Goal: Task Accomplishment & Management: Complete application form

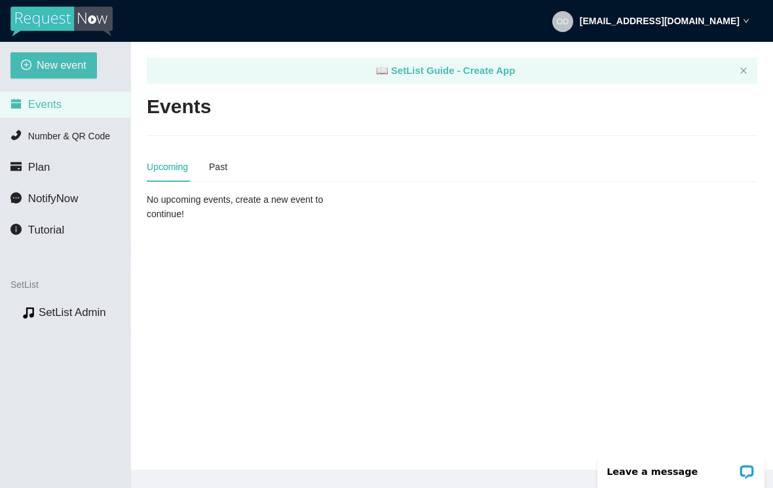
click at [68, 65] on span "New event" at bounding box center [62, 65] width 50 height 16
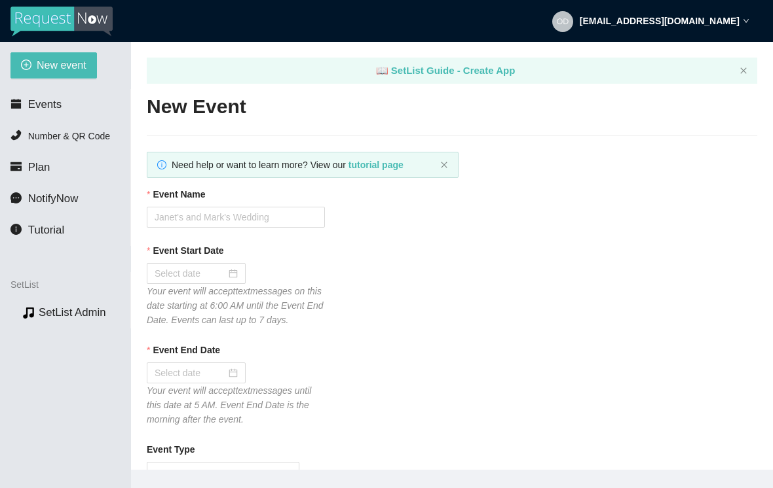
type textarea "Thanks for the request! I'll do my best to get to it. Tips appreciated: [DOMAIN…"
type textarea "Thank you so much for coming out last night. I hope to see you again down the r…"
type textarea "Thanks for the request! I'll do my best to get to it. Tips appreciated: [DOMAIN…"
type textarea "Thank you so much for coming out last night. I hope to see you again down the r…"
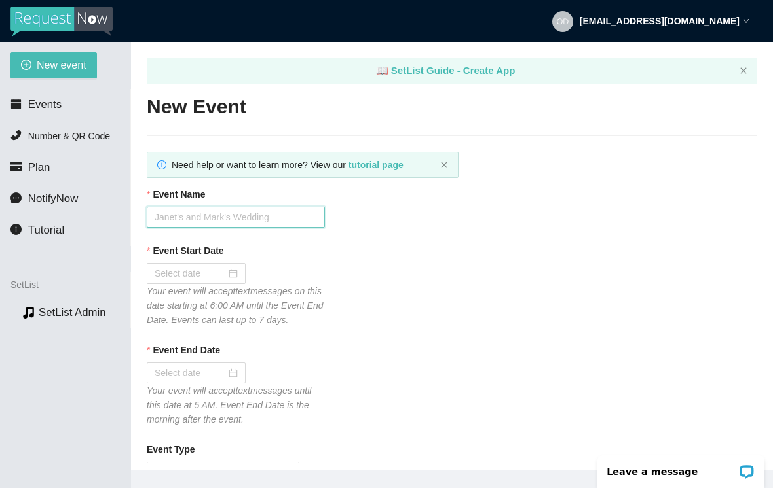
click at [206, 213] on input "Event Name" at bounding box center [236, 217] width 178 height 21
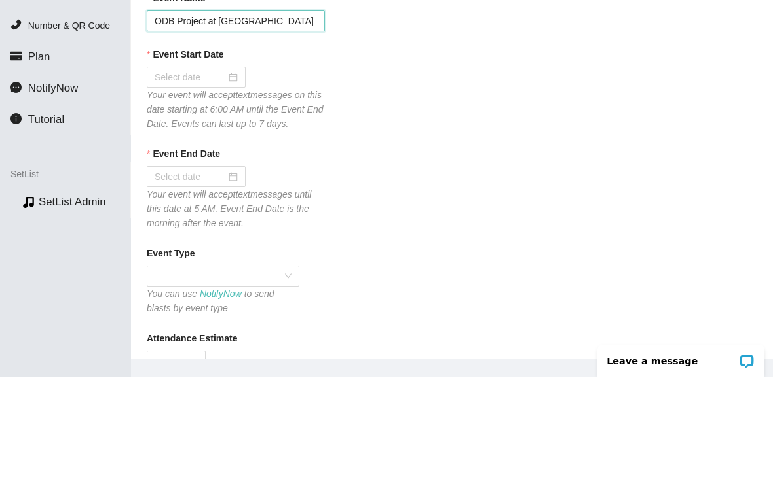
scroll to position [88, 0]
type input "ODB Project at [GEOGRAPHIC_DATA]"
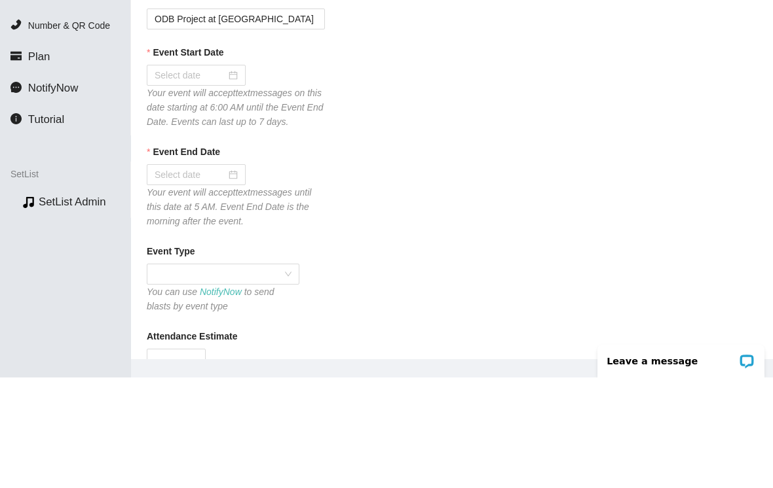
click at [230, 179] on div at bounding box center [196, 186] width 83 height 14
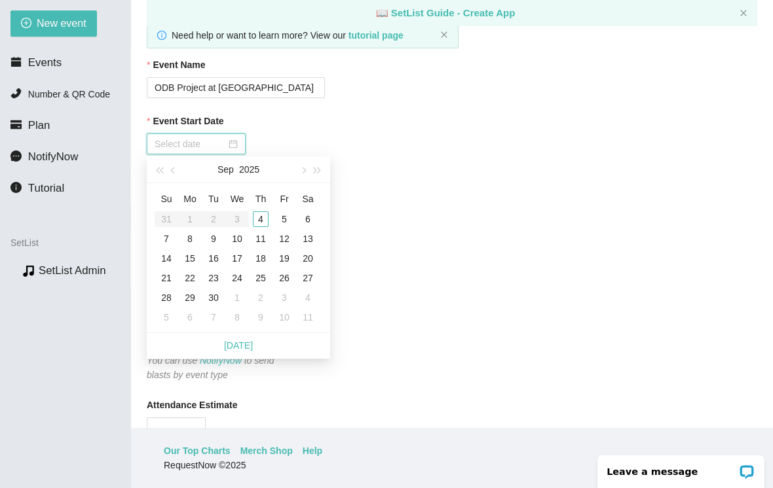
type input "[DATE]"
click at [263, 211] on div "4" at bounding box center [261, 219] width 16 height 16
type input "[DATE]"
type textarea "Thanks for the request! I'll do my best to get to it. Tips appreciated: [DOMAIN…"
type textarea "Thank you so much for coming out last night. I hope to see you again down the r…"
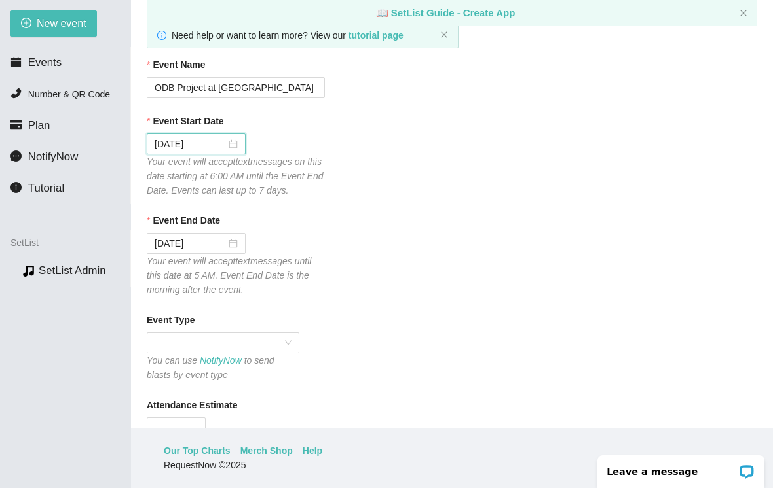
type textarea "Thanks for the request! I'll do my best to get to it. Tips appreciated: [DOMAIN…"
type textarea "Thank you so much for coming out last night. I hope to see you again down the r…"
click at [238, 236] on div at bounding box center [196, 243] width 99 height 21
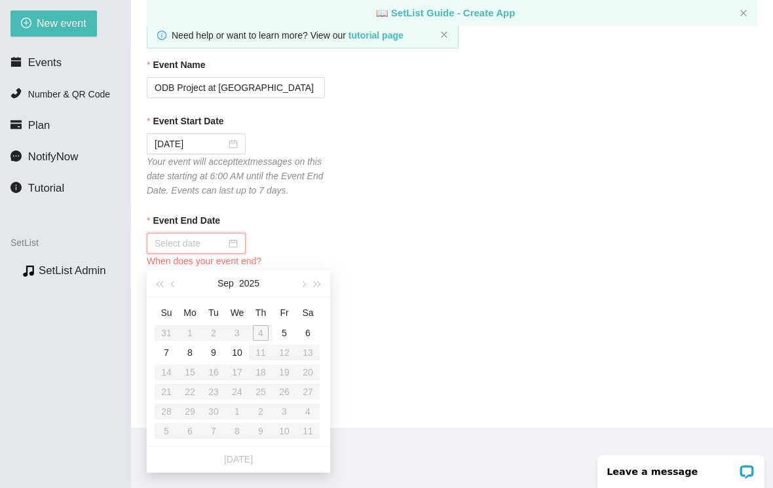
type input "[DATE]"
click at [284, 325] on div "5" at bounding box center [284, 333] width 16 height 16
type textarea "Thanks for the request! I'll do my best to get to it. Tips appreciated: [DOMAIN…"
type textarea "Thank you so much for coming out last night. I hope to see you again down the r…"
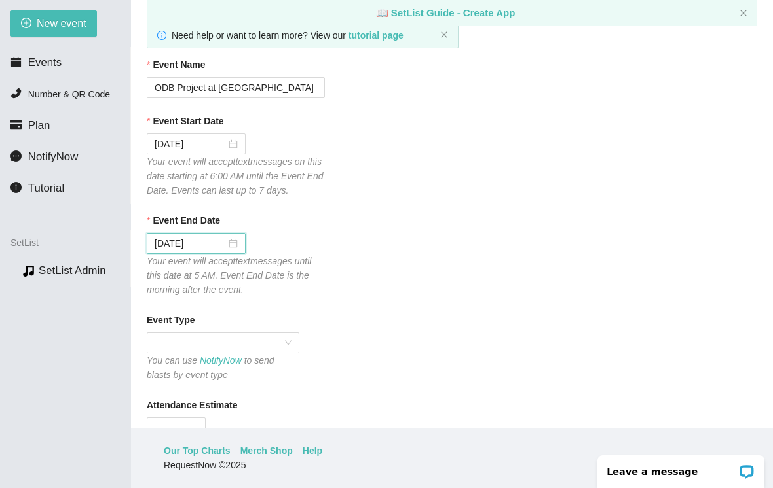
click at [287, 335] on span at bounding box center [223, 343] width 137 height 20
type textarea "Thanks for the request! I'll do my best to get to it. Tips appreciated: [DOMAIN…"
type textarea "Thank you so much for coming out last night. I hope to see you again down the r…"
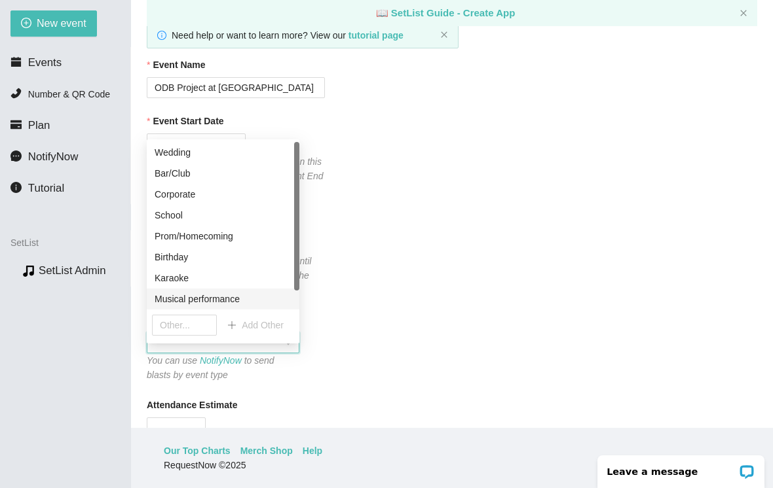
click at [238, 292] on div "Musical performance" at bounding box center [223, 299] width 137 height 14
type textarea "Thanks for the request! I'll do my best to get to it. Tips appreciated: [DOMAIN…"
type textarea "Thank you so much for coming out last night. I hope to see you again down the r…"
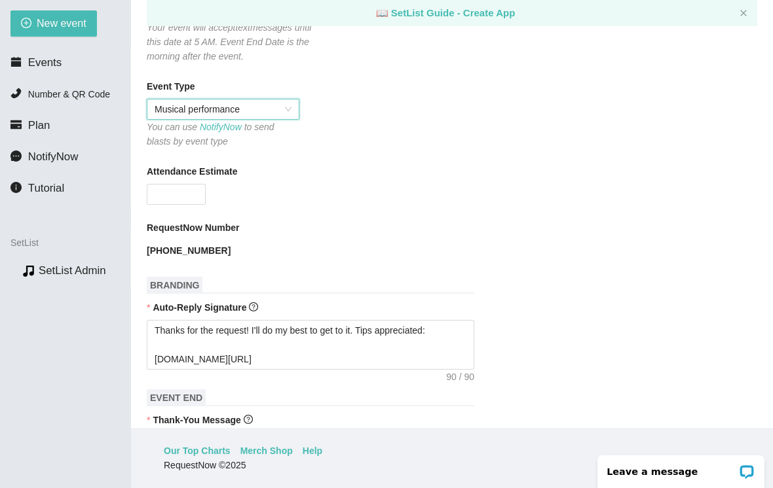
scroll to position [323, 0]
click at [190, 183] on input "Attendance Estimate" at bounding box center [176, 193] width 58 height 20
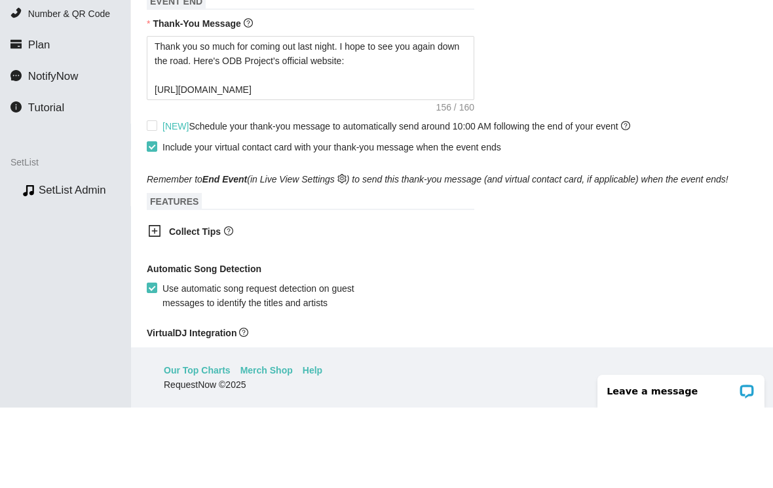
scroll to position [661, 0]
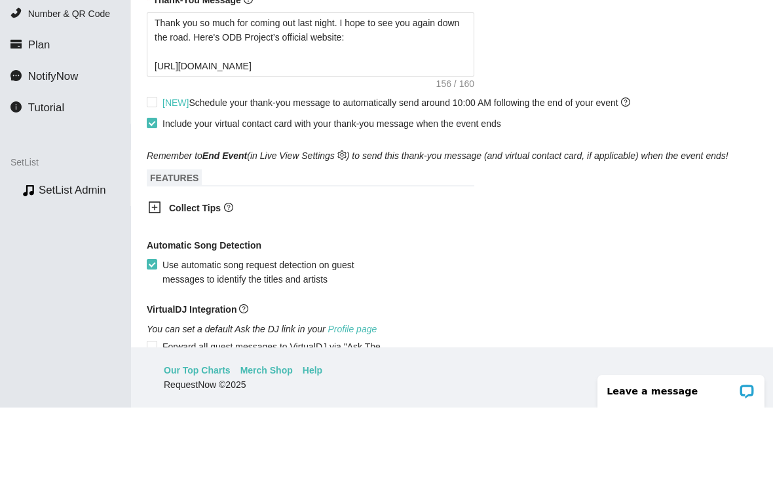
type input "50"
click at [152, 177] on input "[NEW] Schedule your thank-you message to automatically send around 10:00 AM fol…" at bounding box center [151, 181] width 9 height 9
checkbox input "true"
type textarea "Thanks for the request! I'll do my best to get to it. Tips appreciated: [DOMAIN…"
type textarea "Thank you so much for coming out last night. I hope to see you again down the r…"
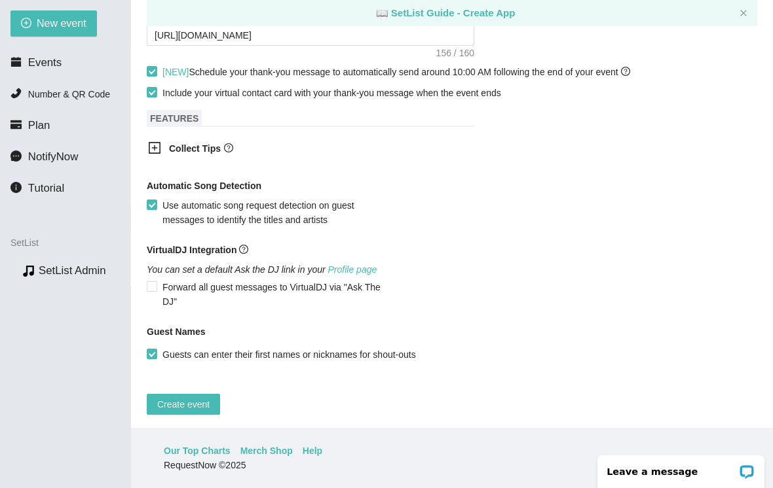
scroll to position [773, 0]
click at [192, 397] on span "Create event" at bounding box center [183, 404] width 52 height 14
type textarea "Thanks for the request! I'll do my best to get to it. Tips appreciated: [DOMAIN…"
type textarea "Thank you so much for coming out last night. I hope to see you again down the r…"
type textarea "Thanks for the request! I'll do my best to get to it. Tips appreciated: [DOMAIN…"
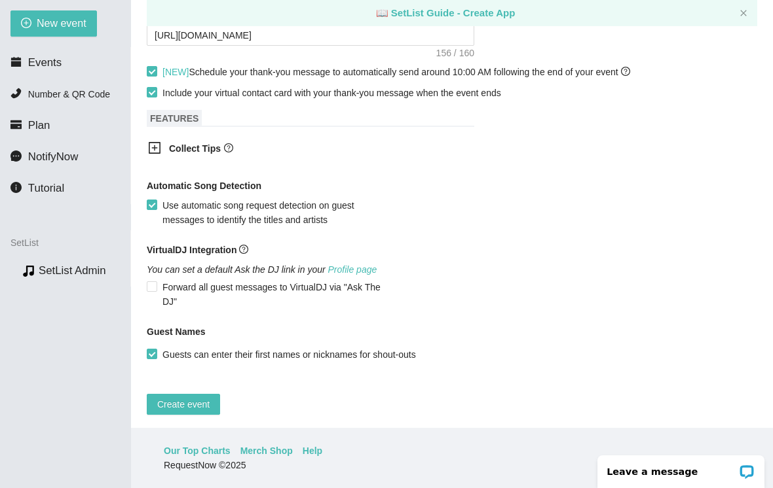
type textarea "Thank you so much for coming out last night. I hope to see you again down the r…"
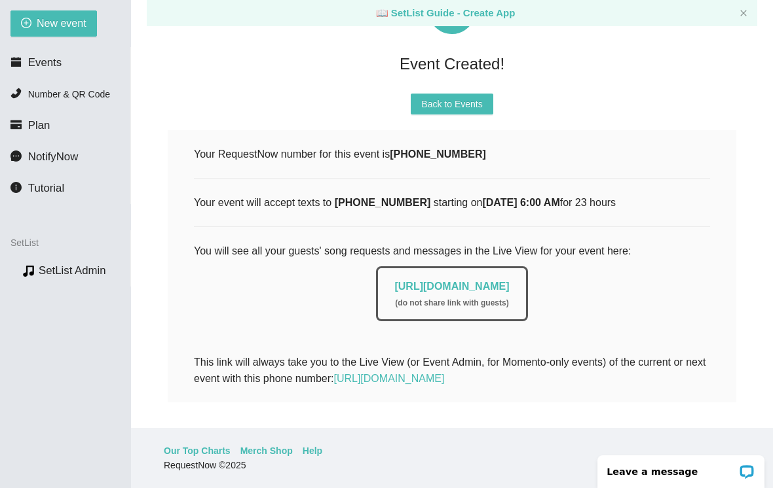
click at [67, 13] on button "New event" at bounding box center [53, 23] width 86 height 26
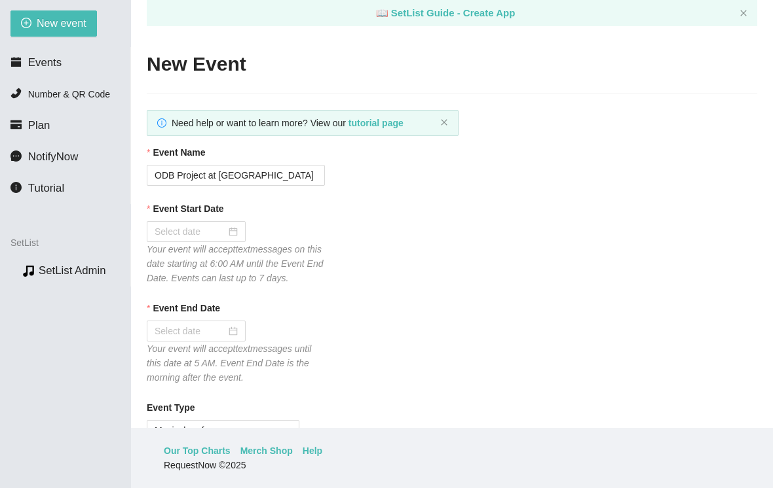
type textarea "[URL][DOMAIN_NAME]"
type textarea "Thanks for the request! I'll do my best to get to it. Tips appreciated: [DOMAIN…"
type textarea "Thank you so much for coming out last night. I hope to see you again down the r…"
click at [60, 14] on button "New event" at bounding box center [53, 23] width 86 height 26
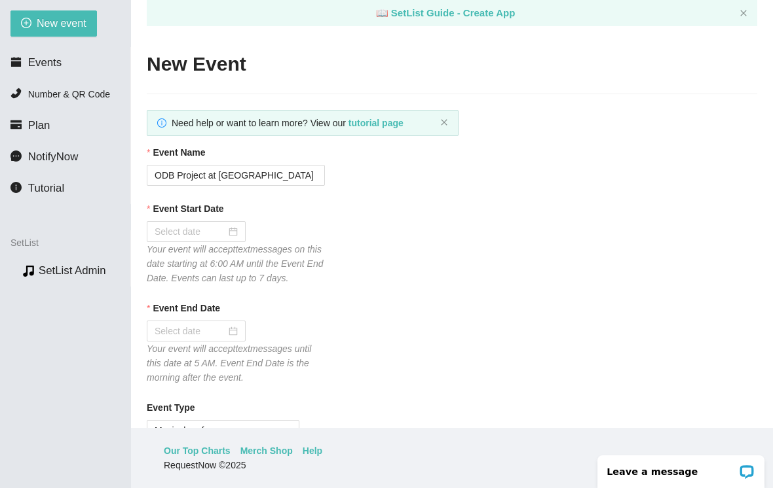
type textarea "[URL][DOMAIN_NAME]"
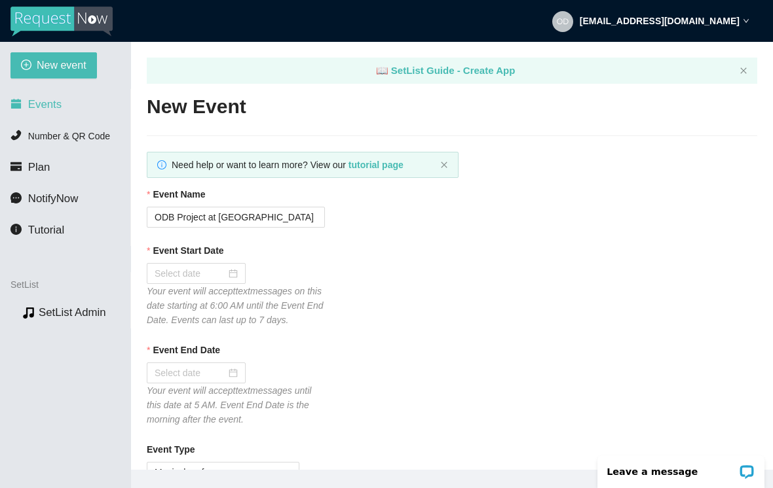
click at [46, 101] on span "Events" at bounding box center [44, 104] width 33 height 12
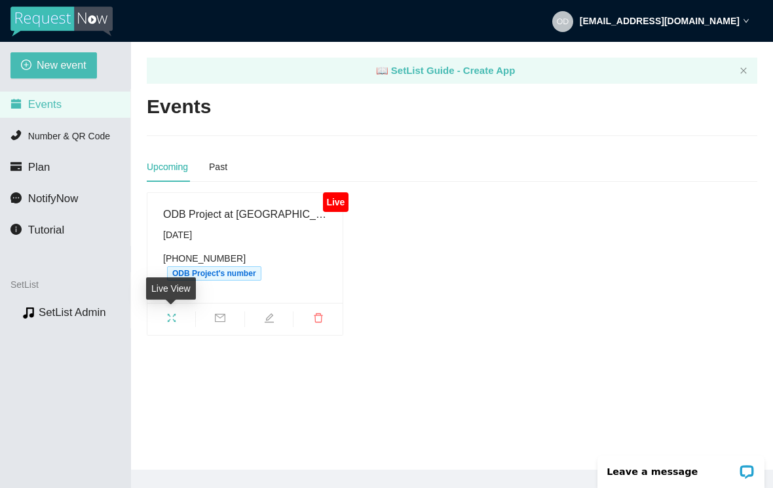
click at [169, 307] on div "Live View" at bounding box center [171, 293] width 50 height 31
click at [168, 313] on icon "fullscreen" at bounding box center [171, 318] width 10 height 10
